Goal: Obtain resource: Download file/media

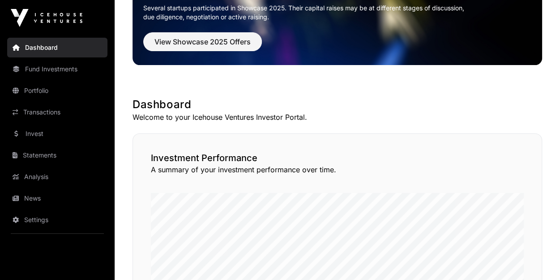
scroll to position [90, 0]
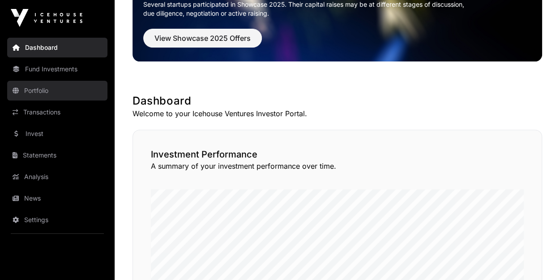
click at [54, 91] on link "Portfolio" at bounding box center [57, 91] width 100 height 20
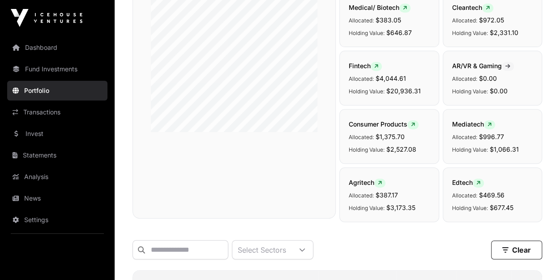
scroll to position [134, 0]
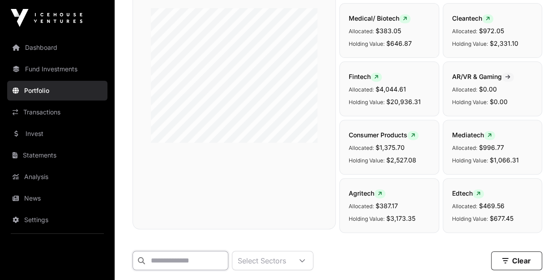
click at [226, 255] on input "text" at bounding box center [181, 259] width 96 height 19
type input "****"
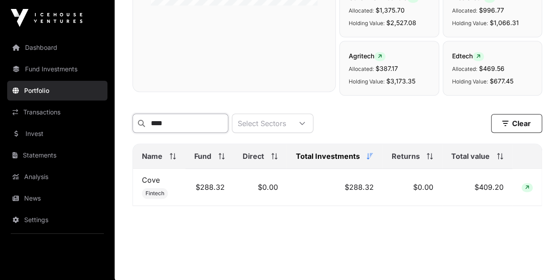
scroll to position [276, 0]
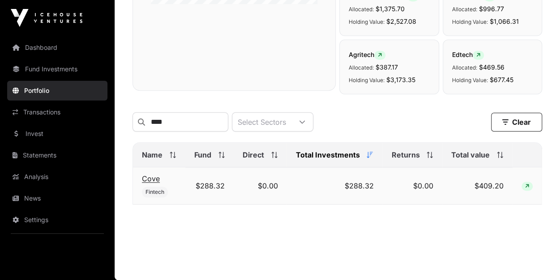
click at [152, 178] on link "Cove" at bounding box center [151, 178] width 18 height 9
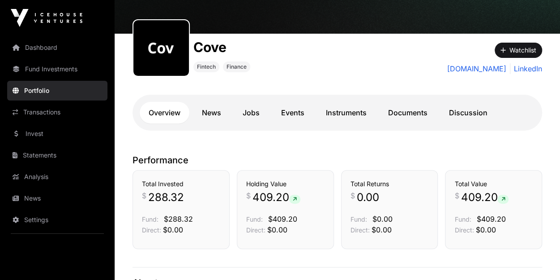
scroll to position [90, 0]
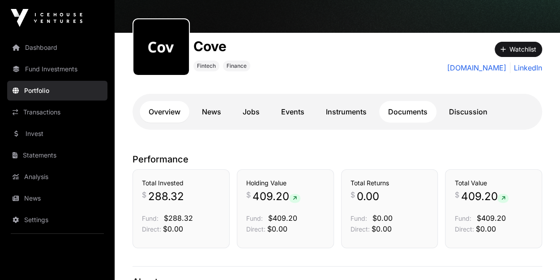
click at [408, 114] on link "Documents" at bounding box center [407, 112] width 57 height 22
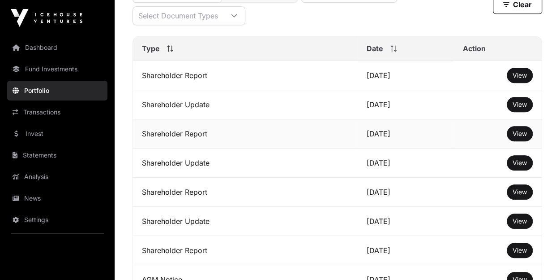
scroll to position [314, 0]
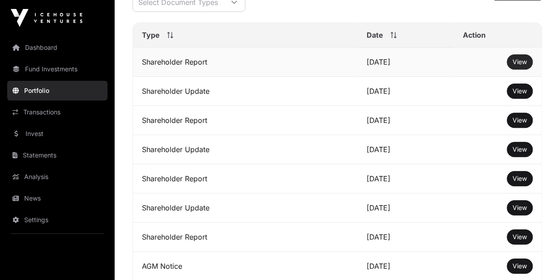
click at [524, 65] on span "View" at bounding box center [520, 62] width 14 height 8
click at [516, 95] on span "View" at bounding box center [520, 91] width 14 height 8
click at [517, 124] on span "View" at bounding box center [520, 120] width 14 height 8
